Goal: Check status: Check status

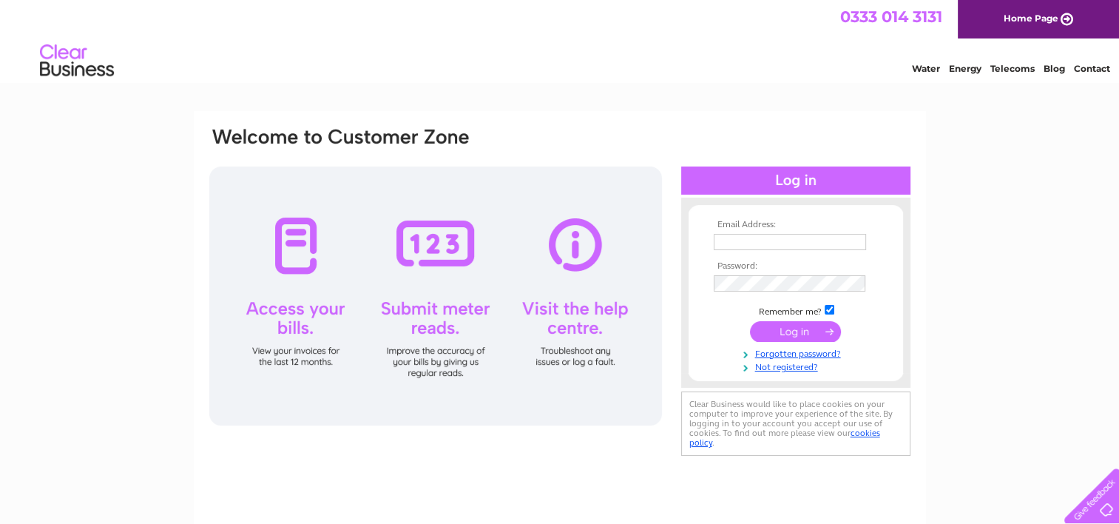
click at [772, 246] on input "text" at bounding box center [790, 242] width 152 height 16
type input "fraserburgh@gavinkilts.co.uk"
click at [790, 327] on input "submit" at bounding box center [795, 331] width 91 height 21
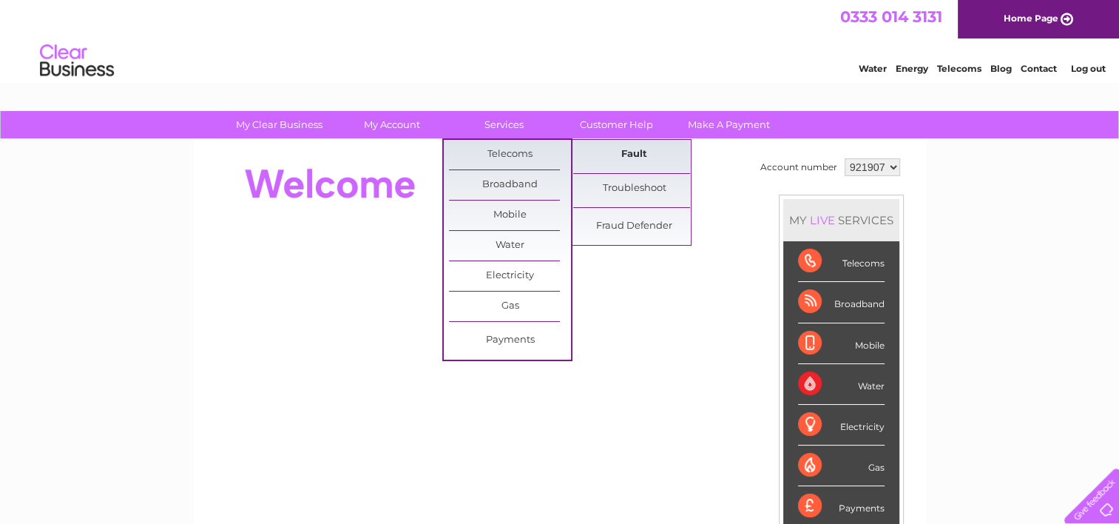
click at [615, 143] on link "Fault" at bounding box center [634, 155] width 122 height 30
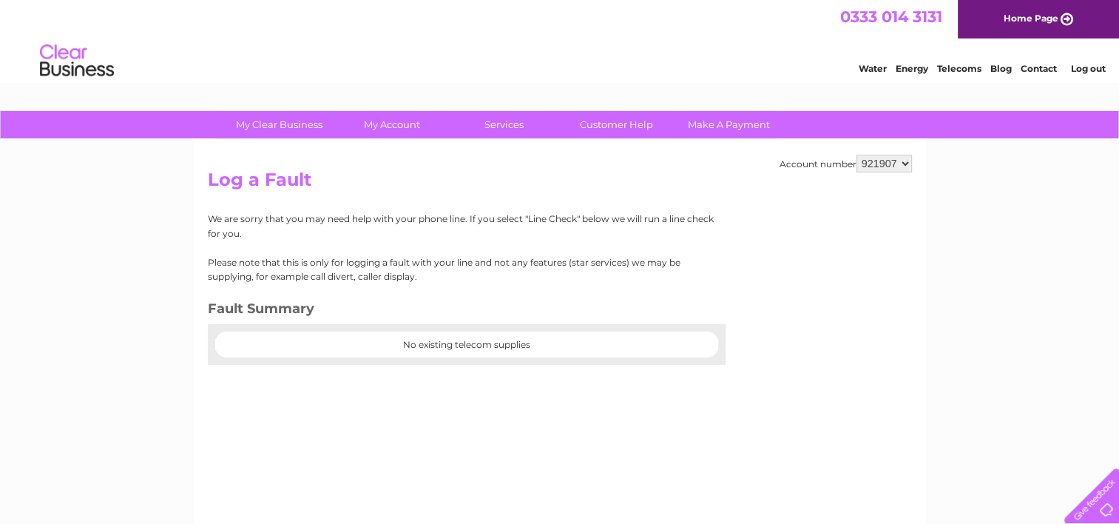
click at [903, 163] on select "921907" at bounding box center [884, 164] width 55 height 18
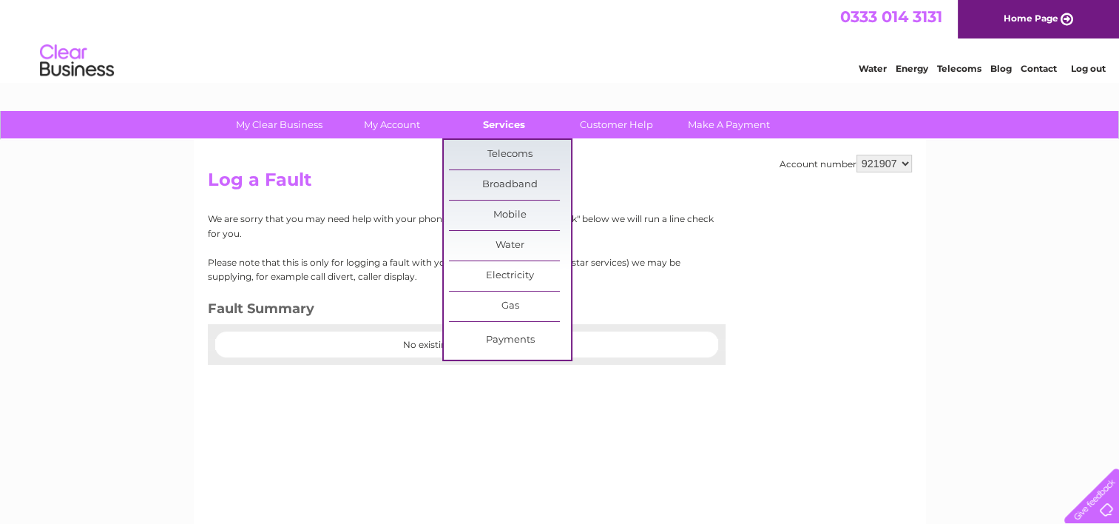
click at [494, 118] on link "Services" at bounding box center [504, 124] width 122 height 27
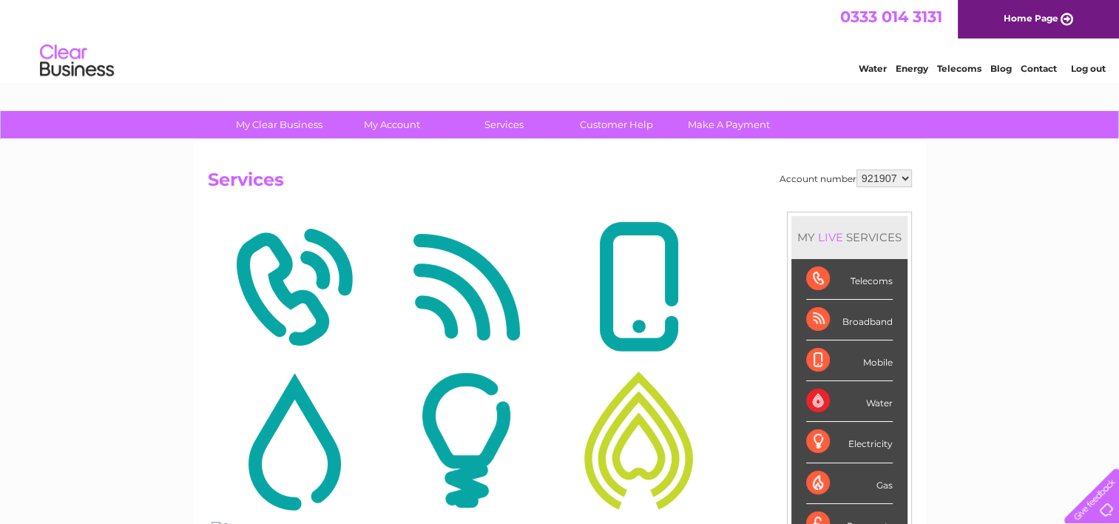
click at [409, 121] on link "My Account" at bounding box center [392, 124] width 122 height 27
click at [408, 124] on link "My Account" at bounding box center [392, 124] width 122 height 27
